Goal: Transaction & Acquisition: Obtain resource

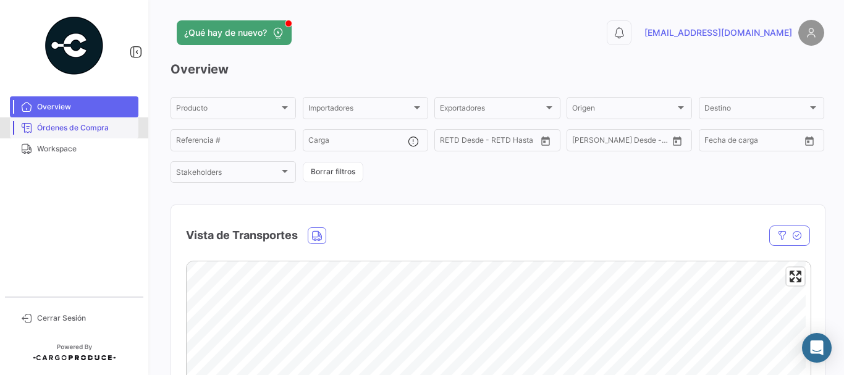
click at [79, 130] on span "Órdenes de Compra" at bounding box center [85, 127] width 96 height 11
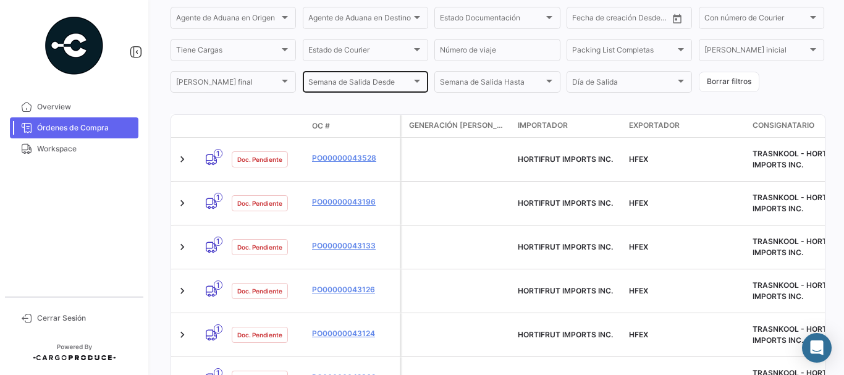
scroll to position [236, 0]
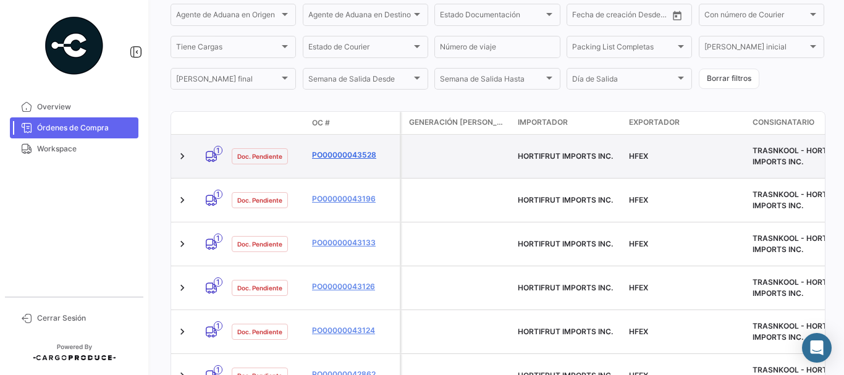
click at [350, 150] on link "PO00000043528" at bounding box center [353, 155] width 83 height 11
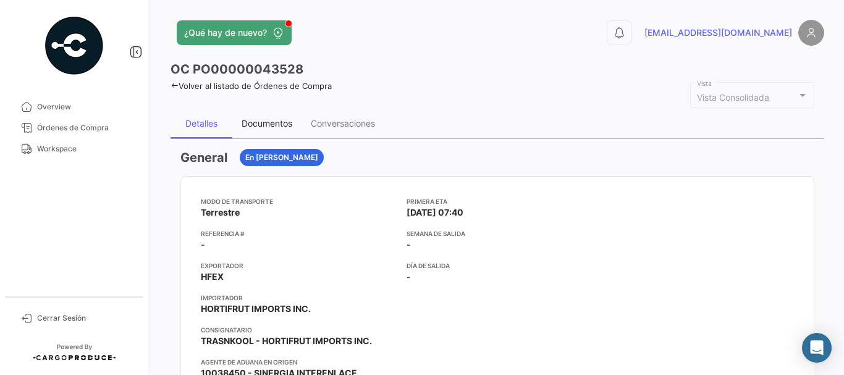
click at [256, 129] on div "Documentos" at bounding box center [267, 123] width 51 height 11
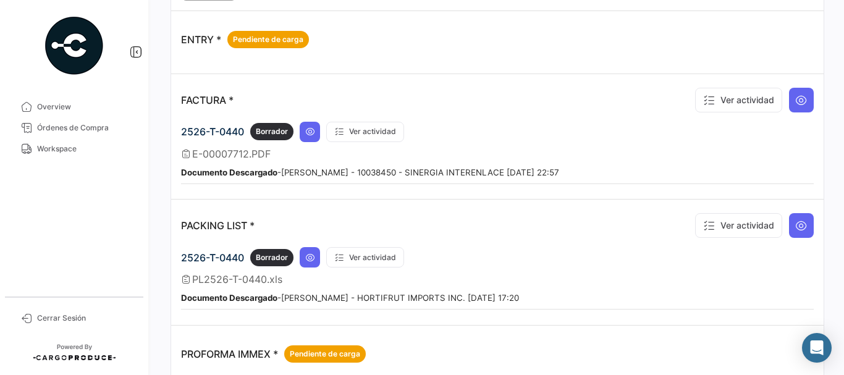
scroll to position [1050, 0]
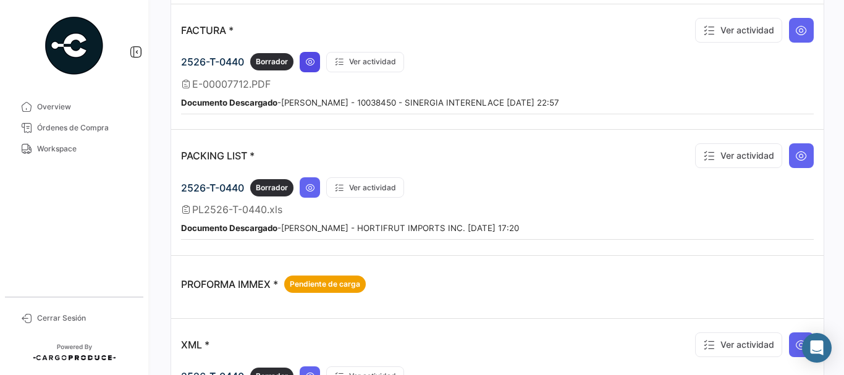
click at [307, 64] on icon at bounding box center [310, 62] width 10 height 10
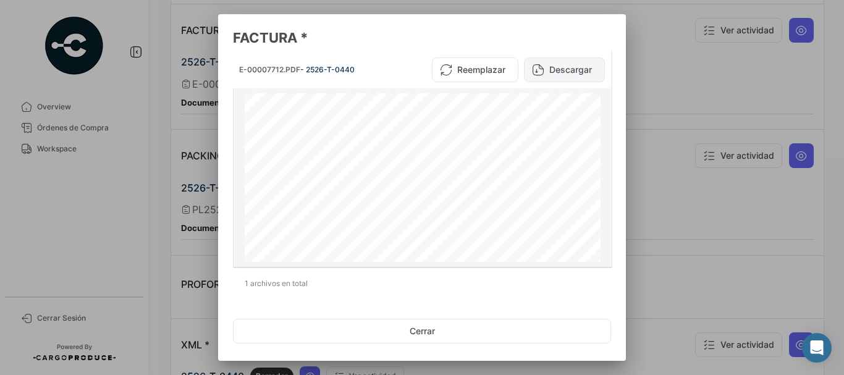
click at [551, 75] on button "Descargar" at bounding box center [564, 69] width 81 height 25
click at [682, 53] on div at bounding box center [422, 187] width 844 height 375
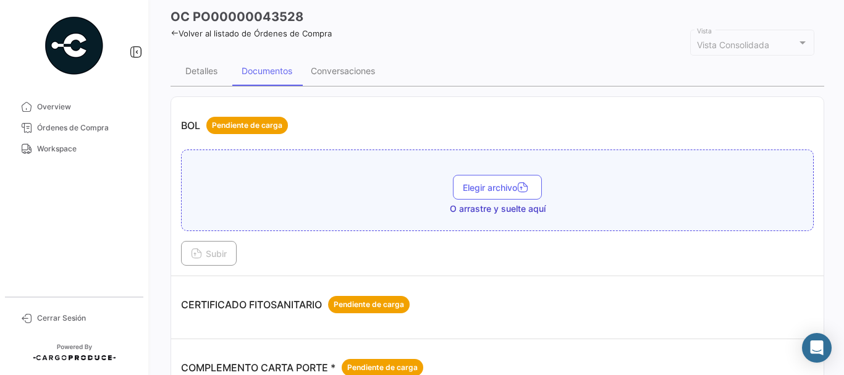
scroll to position [0, 0]
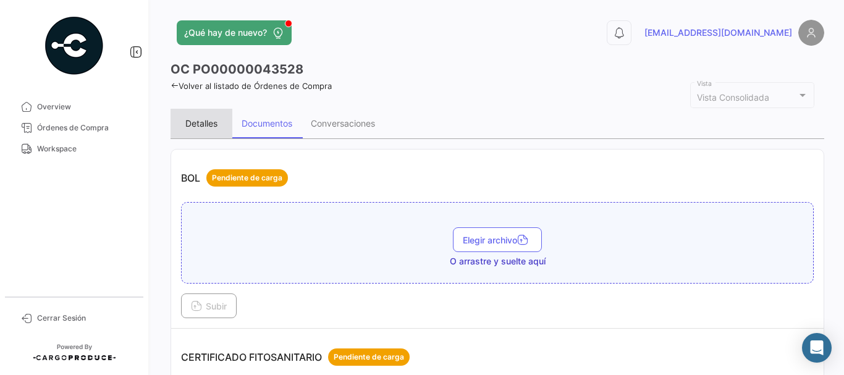
drag, startPoint x: 203, startPoint y: 125, endPoint x: 222, endPoint y: 127, distance: 18.6
click at [205, 124] on div "Detalles" at bounding box center [201, 123] width 32 height 11
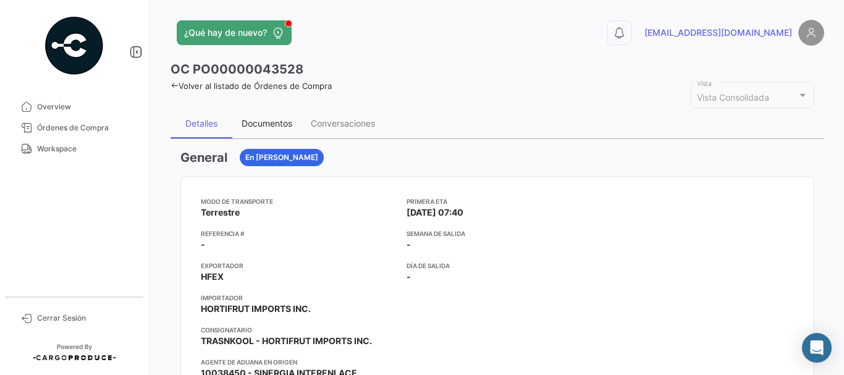
click at [280, 131] on div "Documentos" at bounding box center [266, 124] width 69 height 30
